Goal: Task Accomplishment & Management: Manage account settings

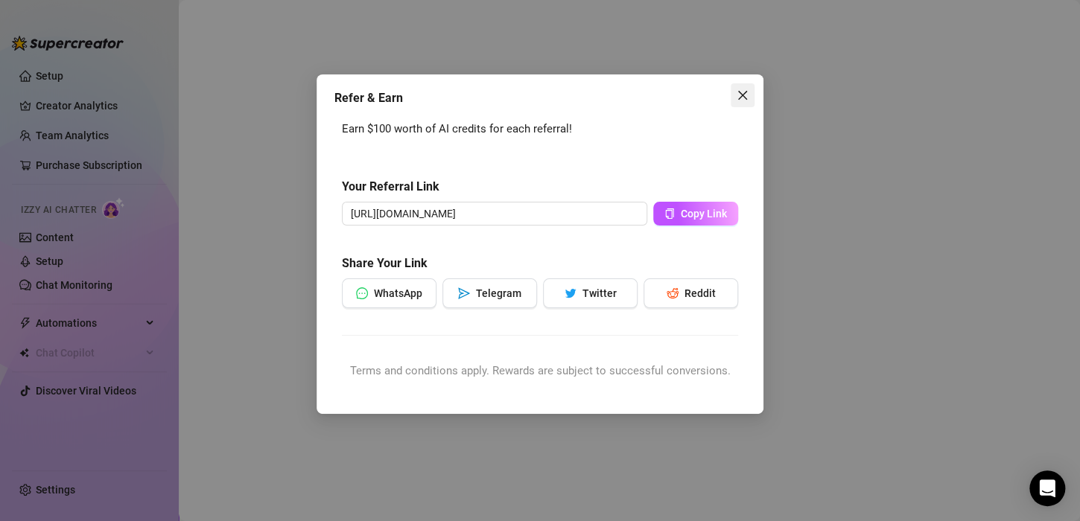
click at [741, 86] on button "Close" at bounding box center [742, 95] width 24 height 24
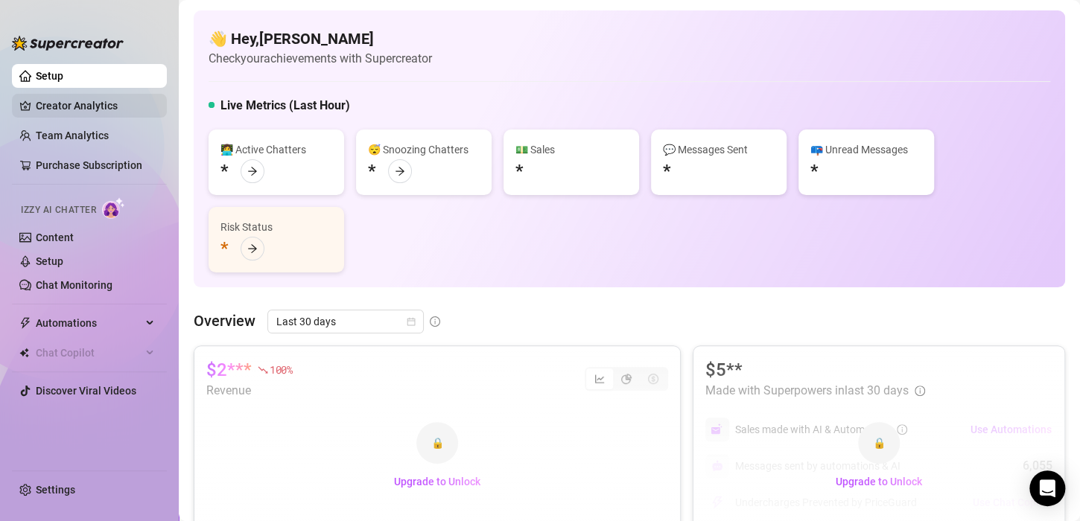
click at [55, 110] on link "Creator Analytics" at bounding box center [95, 106] width 119 height 24
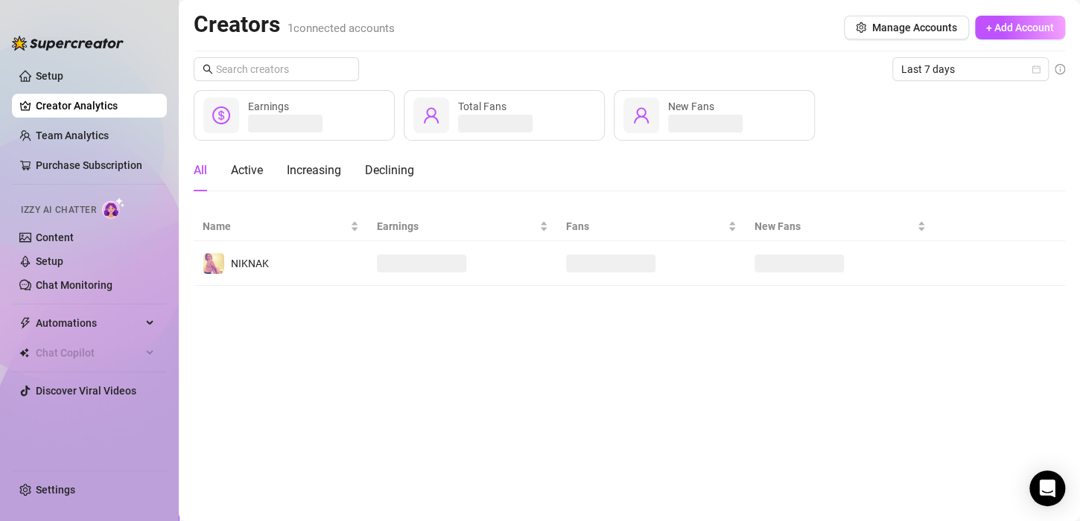
click at [36, 94] on link "Creator Analytics" at bounding box center [95, 106] width 119 height 24
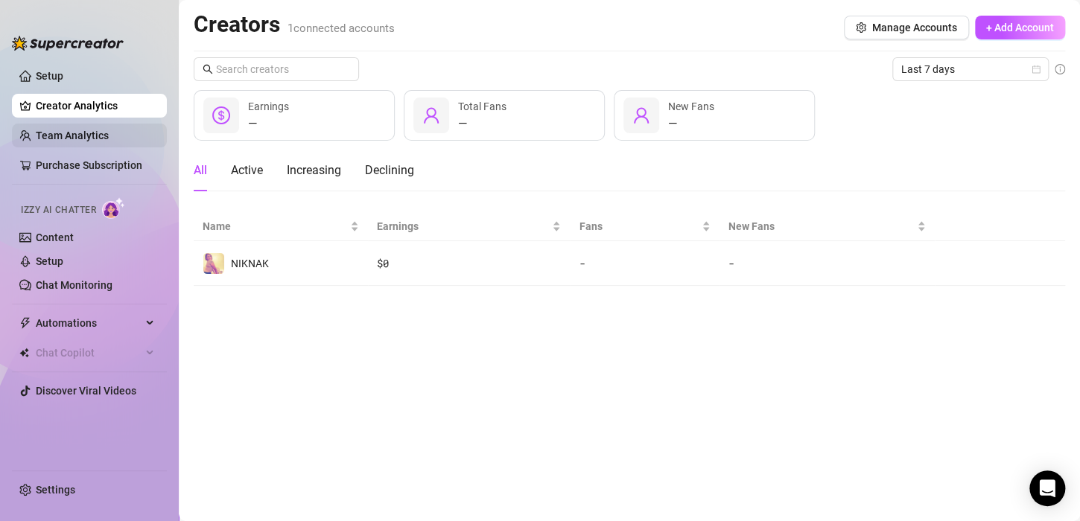
click at [98, 139] on link "Team Analytics" at bounding box center [72, 136] width 73 height 12
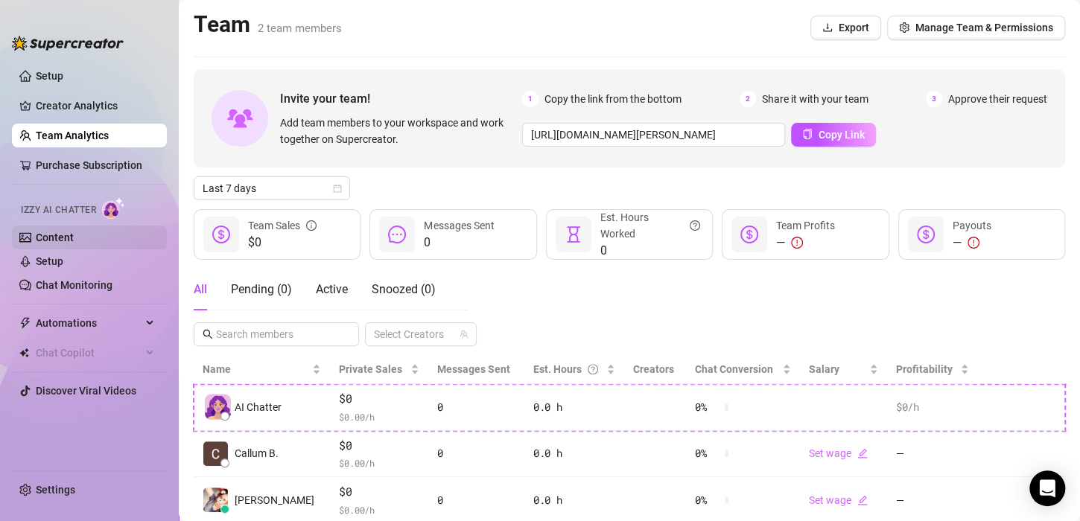
click at [55, 240] on link "Content" at bounding box center [55, 238] width 38 height 12
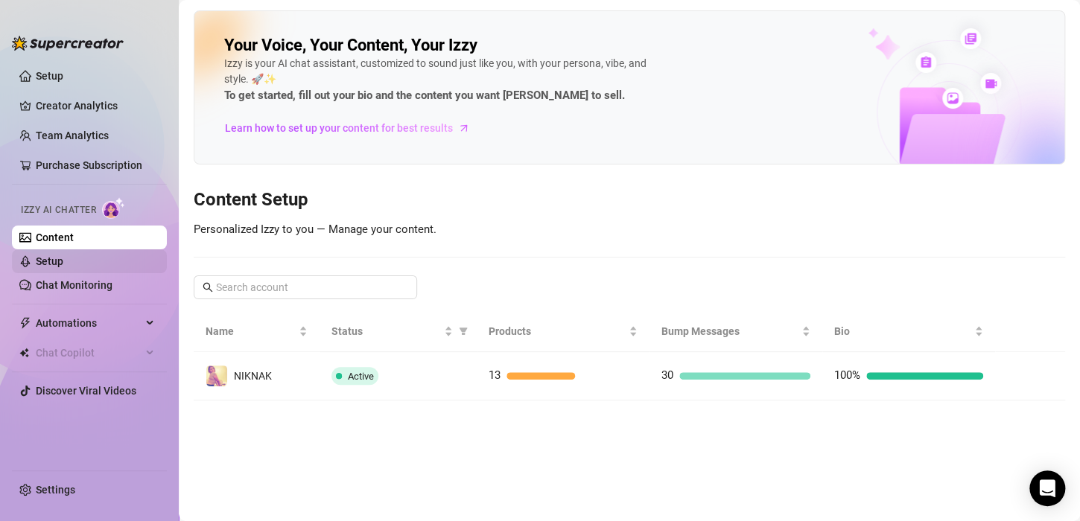
click at [63, 264] on link "Setup" at bounding box center [50, 261] width 28 height 12
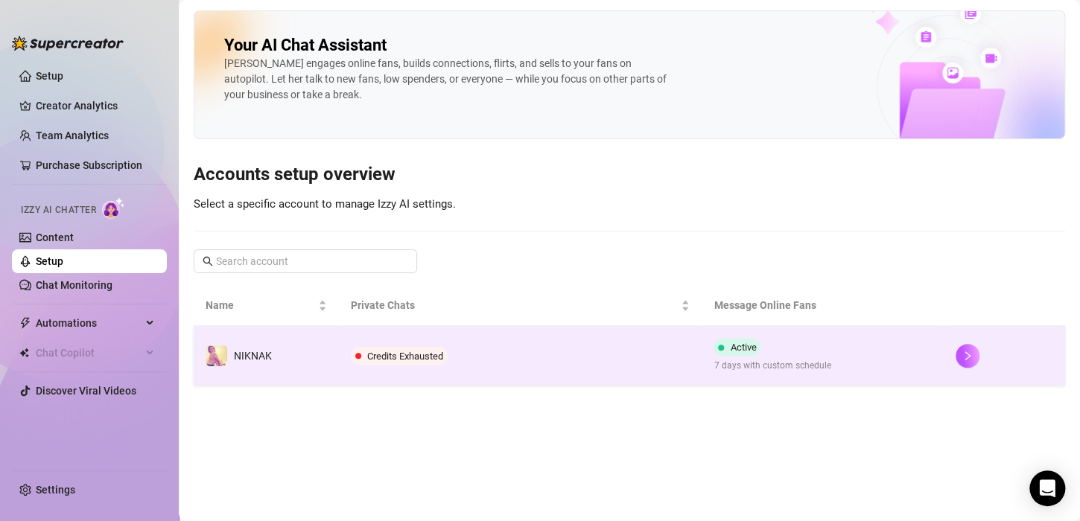
click at [407, 355] on span "Credits Exhausted" at bounding box center [405, 356] width 76 height 11
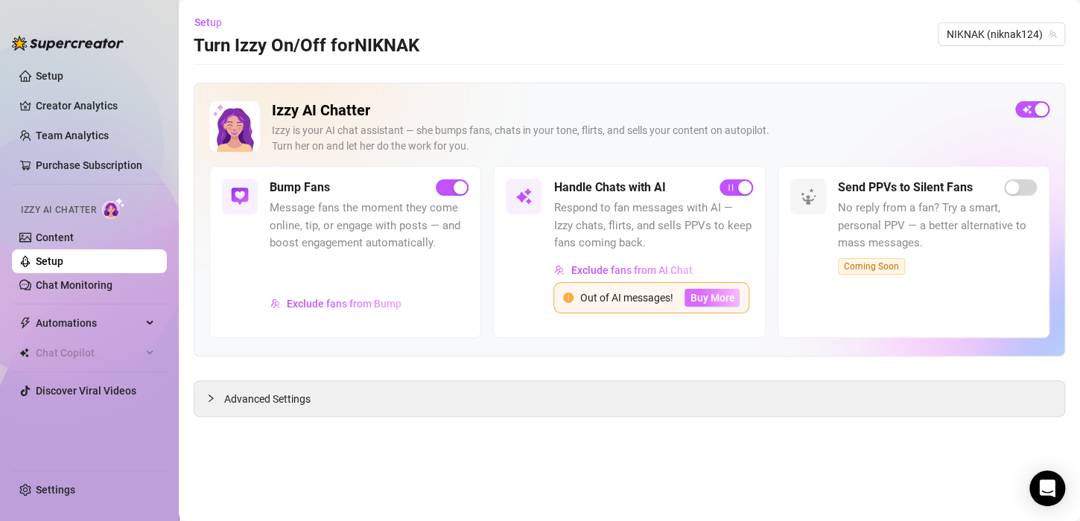
click at [708, 292] on span "Buy More" at bounding box center [711, 298] width 45 height 12
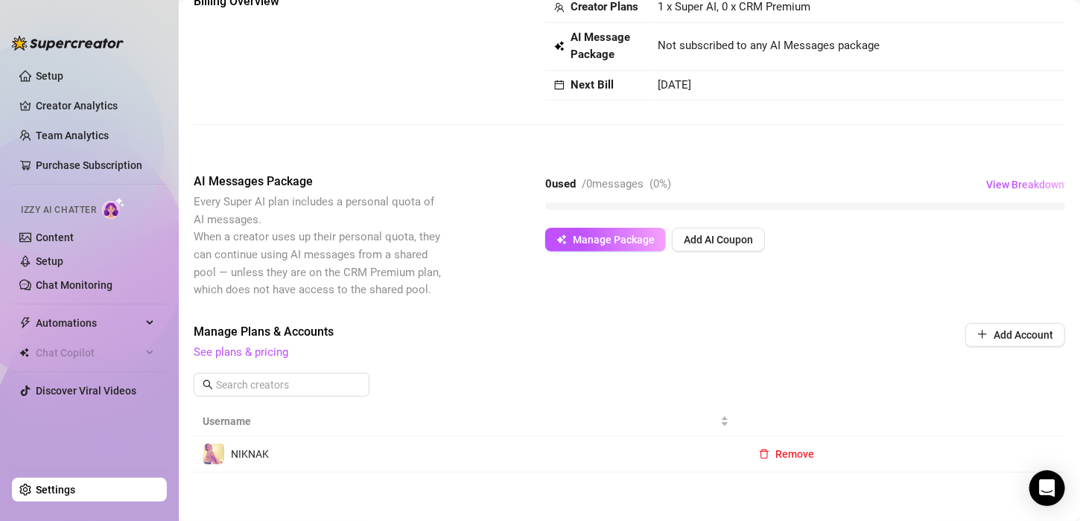
scroll to position [122, 0]
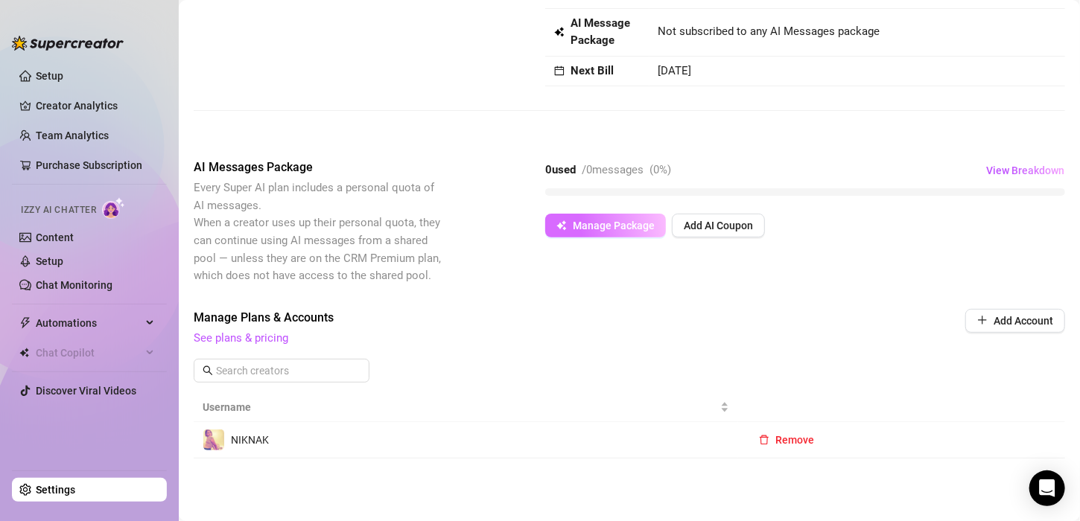
click at [586, 214] on button "Manage Package" at bounding box center [605, 226] width 121 height 24
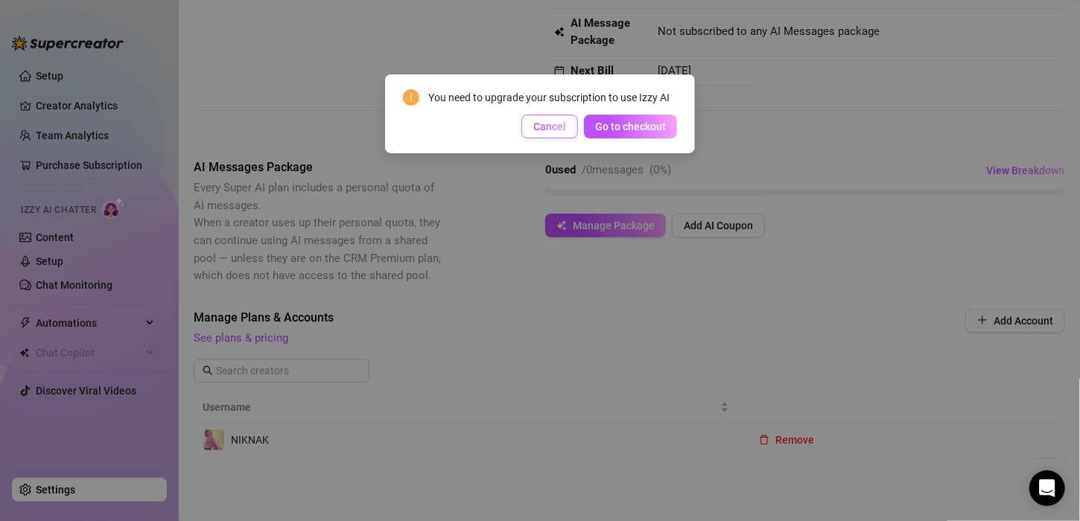
click at [574, 126] on button "Cancel" at bounding box center [549, 127] width 57 height 24
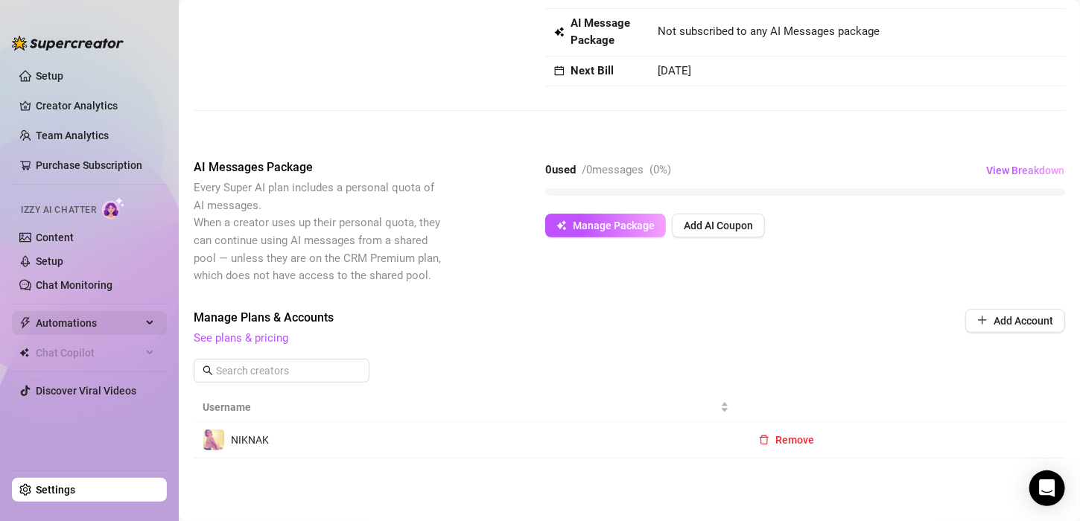
click at [114, 324] on span "Automations" at bounding box center [89, 323] width 106 height 24
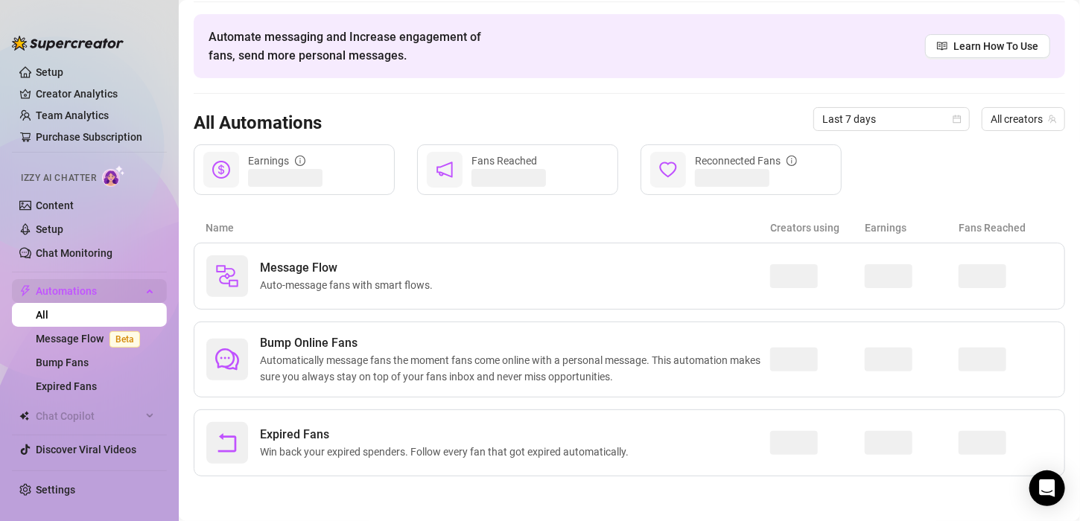
scroll to position [47, 0]
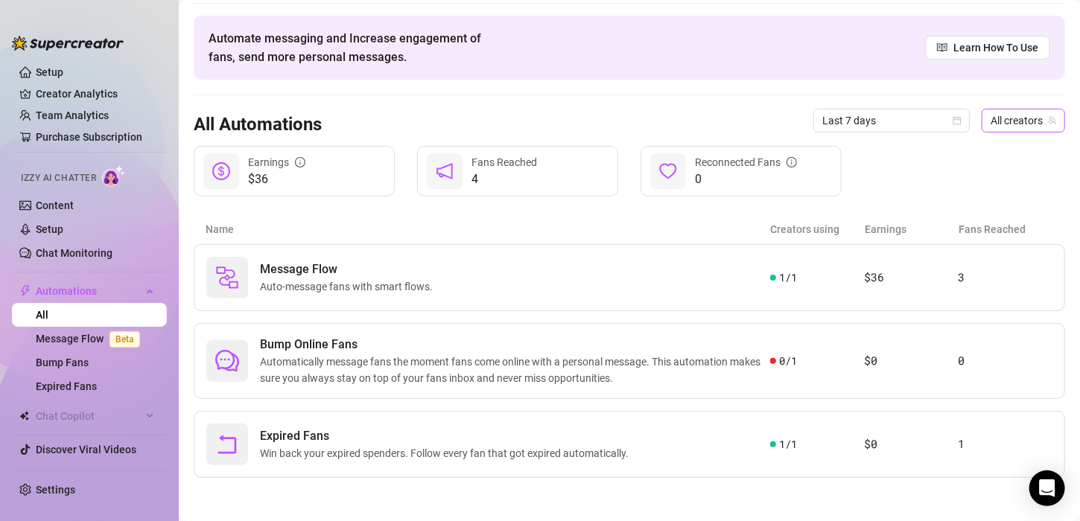
click at [1004, 128] on span "All creators" at bounding box center [1023, 120] width 66 height 22
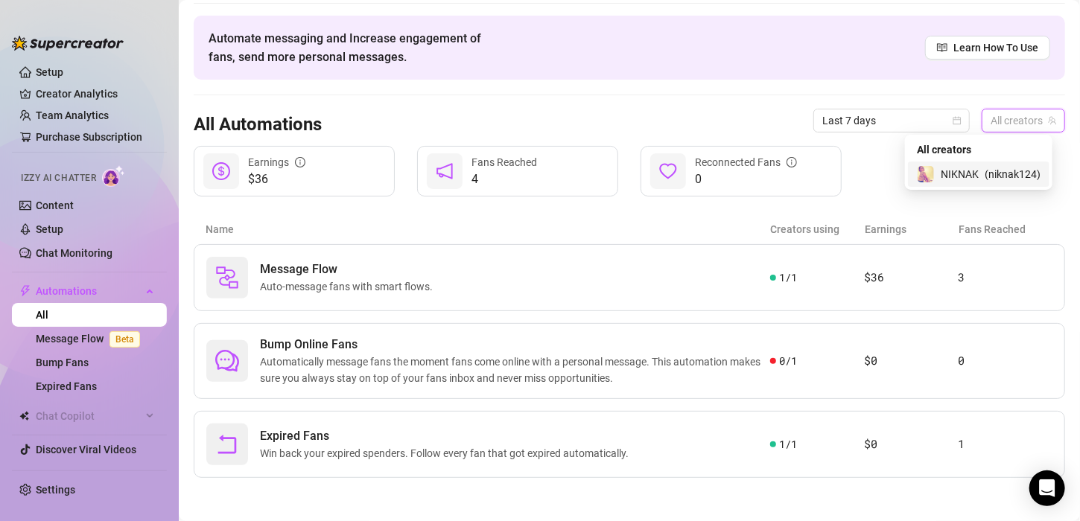
click at [994, 172] on span "( niknak124 )" at bounding box center [1012, 174] width 56 height 16
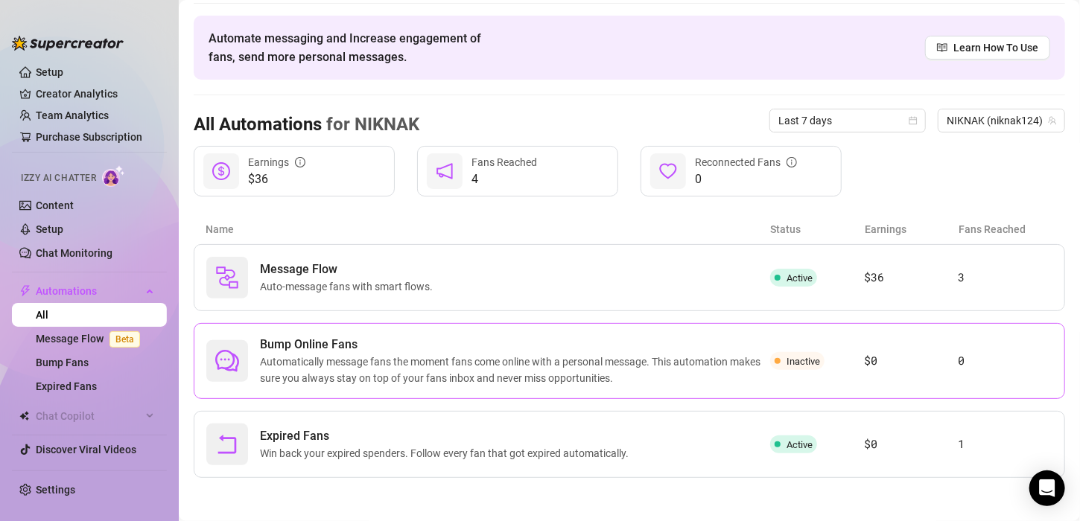
click at [710, 380] on span "Automatically message fans the moment fans come online with a personal message.…" at bounding box center [515, 370] width 510 height 33
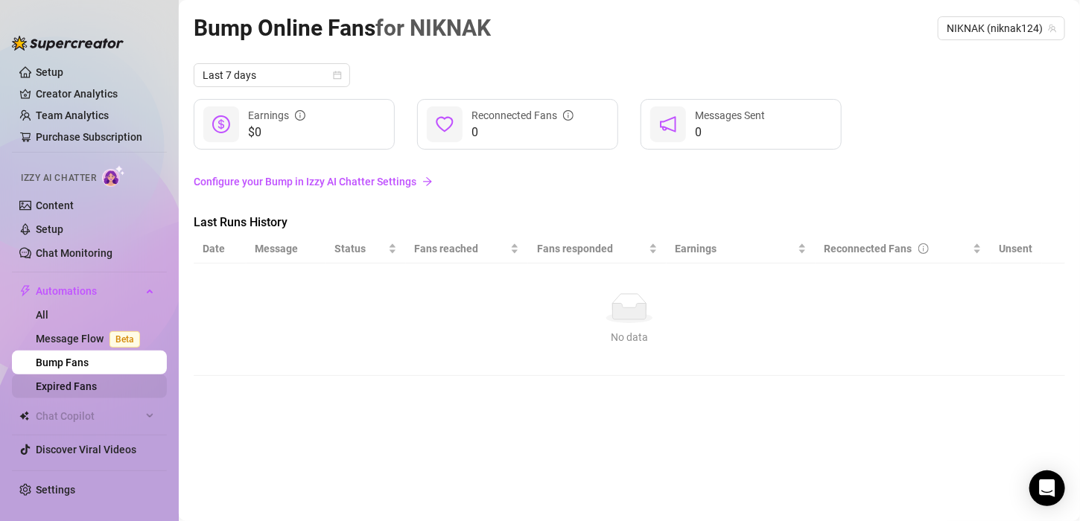
click at [92, 389] on link "Expired Fans" at bounding box center [66, 386] width 61 height 12
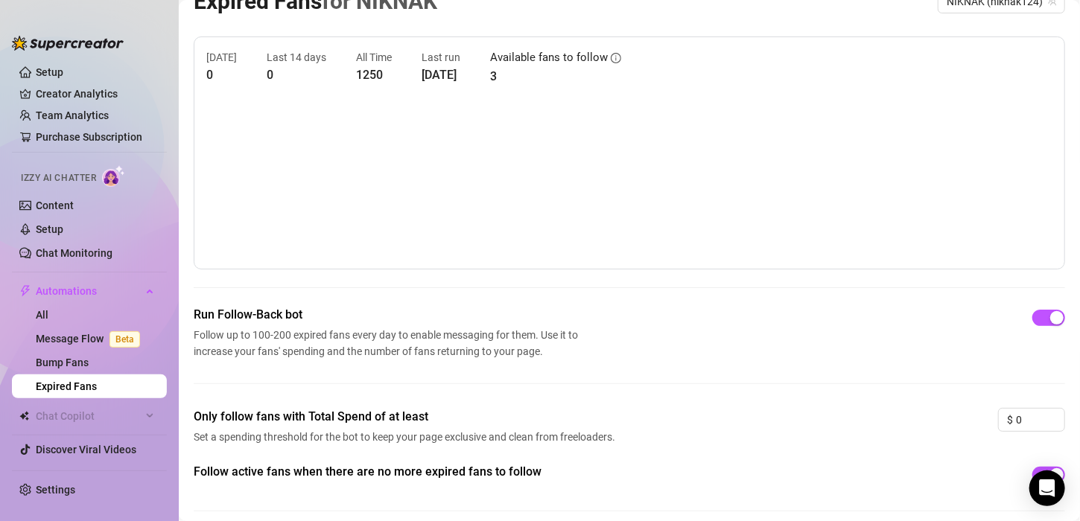
scroll to position [84, 0]
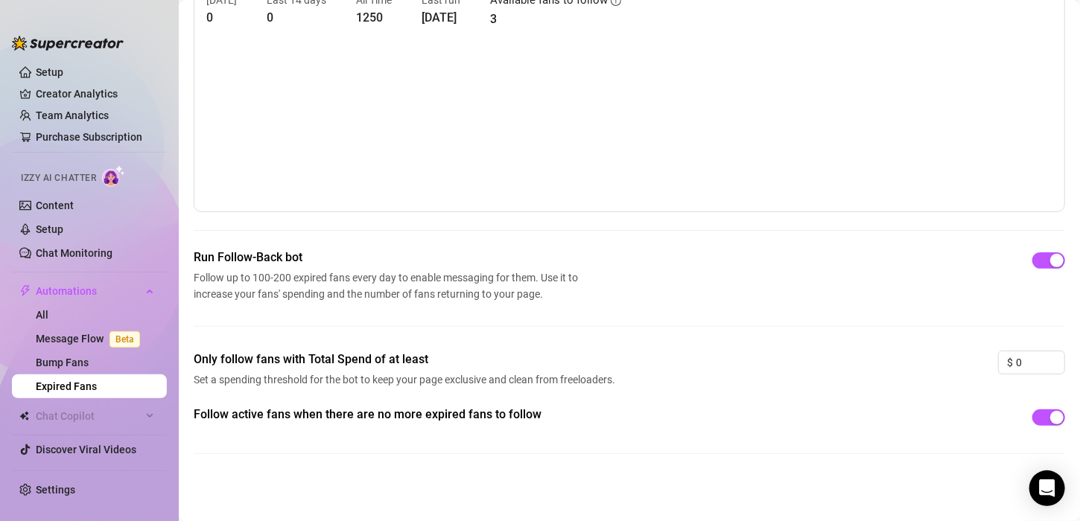
drag, startPoint x: 1054, startPoint y: 264, endPoint x: 1053, endPoint y: 246, distance: 18.7
click at [1053, 246] on main "Expired Fans for NIKNAK NIKNAK (niknak124) [DATE] 0 Last 14 days 0 All Time 125…" at bounding box center [629, 219] width 901 height 607
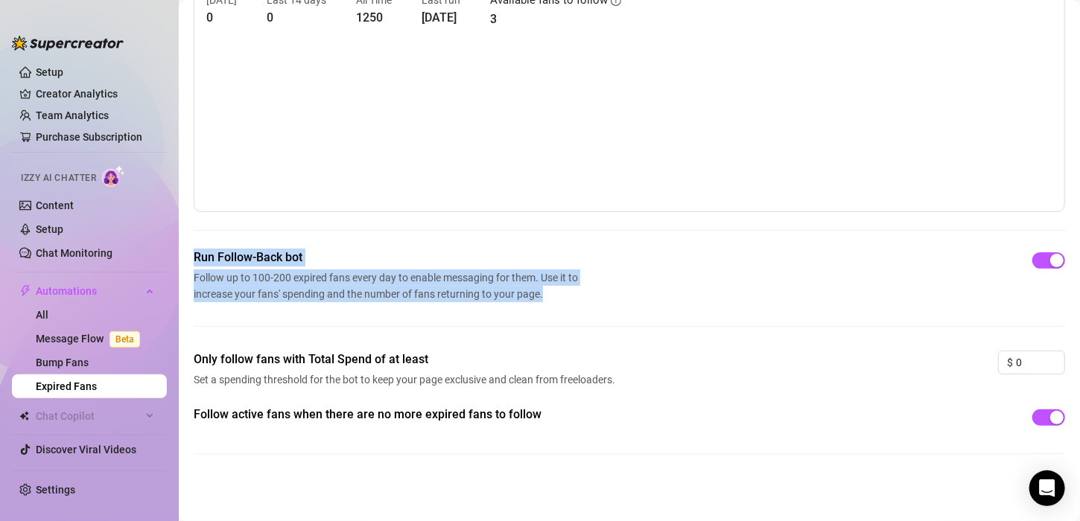
drag, startPoint x: 1066, startPoint y: 256, endPoint x: 1063, endPoint y: 225, distance: 31.4
click at [1063, 225] on main "Expired Fans for NIKNAK NIKNAK (niknak124) [DATE] 0 Last 14 days 0 All Time 125…" at bounding box center [629, 219] width 901 height 607
click at [1020, 83] on canvas at bounding box center [623, 125] width 834 height 149
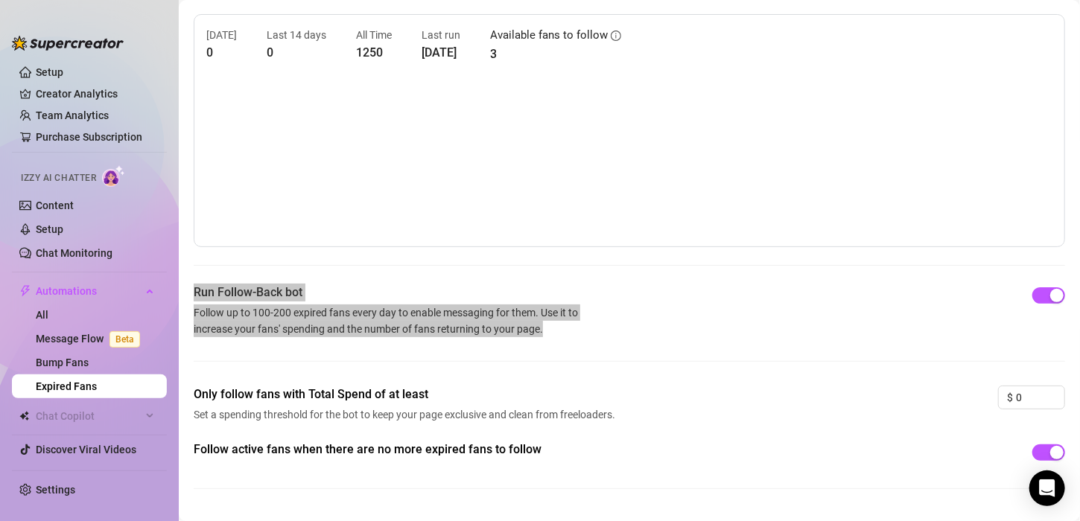
scroll to position [50, 0]
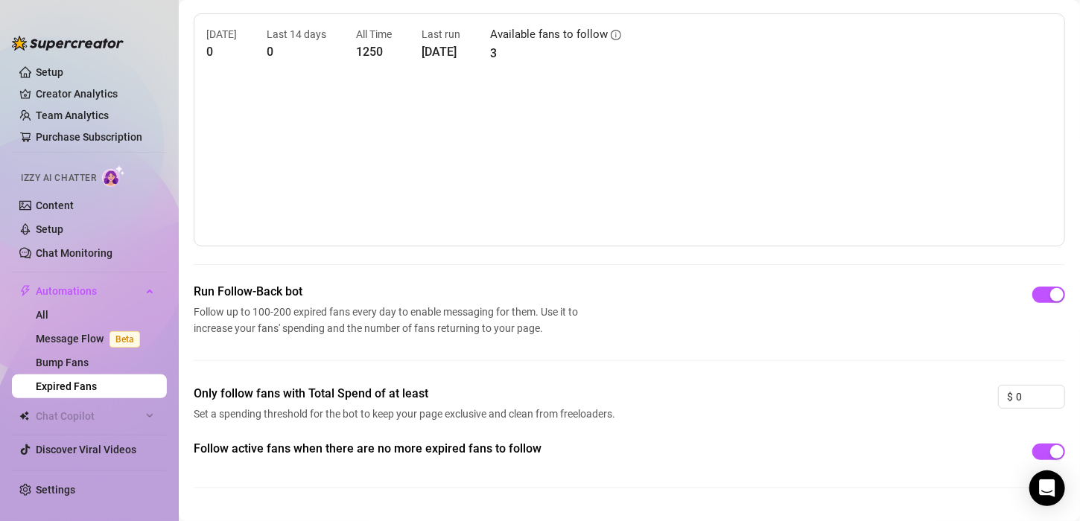
click at [969, 71] on div "[DATE] 0 Last 14 days 0 All Time 1250 Last run [DATE] Available fans to follow 3" at bounding box center [629, 129] width 871 height 233
click at [66, 495] on link "Settings" at bounding box center [55, 490] width 39 height 12
